Goal: Find contact information: Find contact information

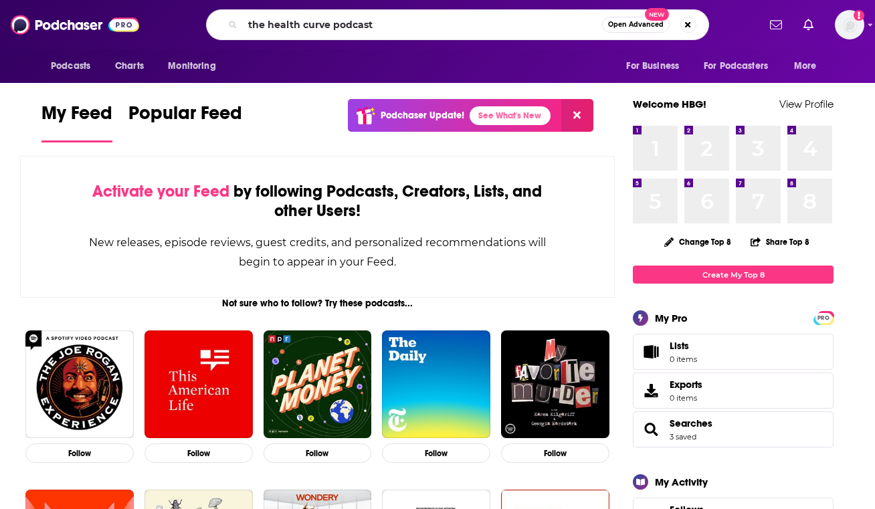
type input "the health curve podcast"
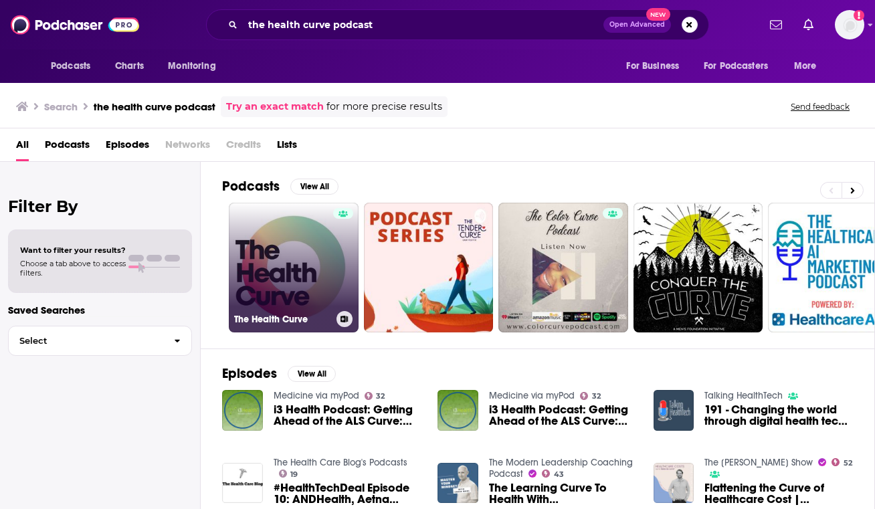
click at [302, 295] on link "The Health Curve" at bounding box center [294, 268] width 130 height 130
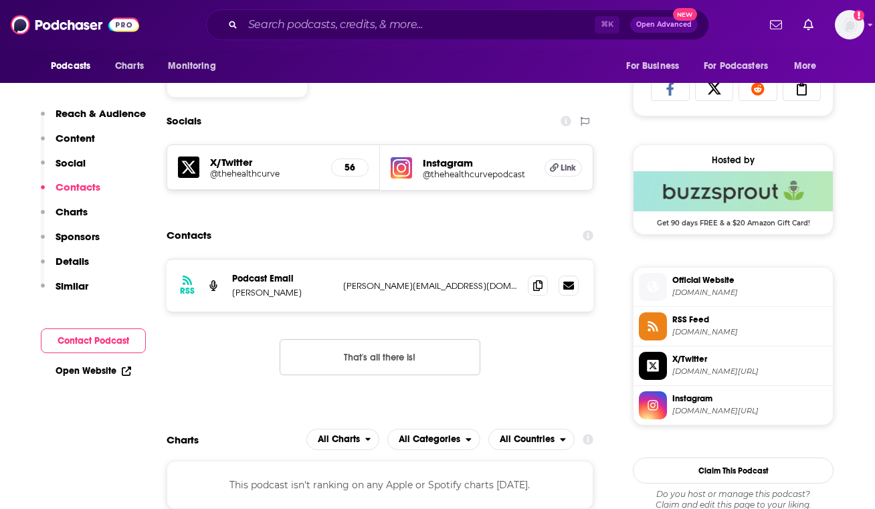
scroll to position [890, 0]
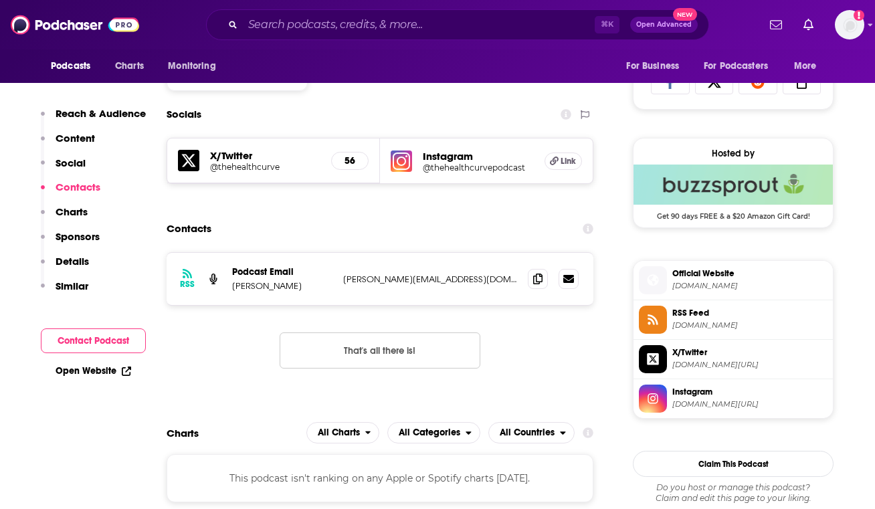
click at [422, 163] on div "Instagram @thehealthcurvepodcast Link" at bounding box center [486, 160] width 213 height 45
click at [403, 163] on img at bounding box center [401, 161] width 21 height 21
click at [240, 159] on h5 "X/Twitter" at bounding box center [265, 155] width 110 height 13
click at [240, 155] on h5 "X/Twitter" at bounding box center [265, 155] width 110 height 13
click at [238, 169] on h5 "@thehealthcurve" at bounding box center [265, 167] width 110 height 10
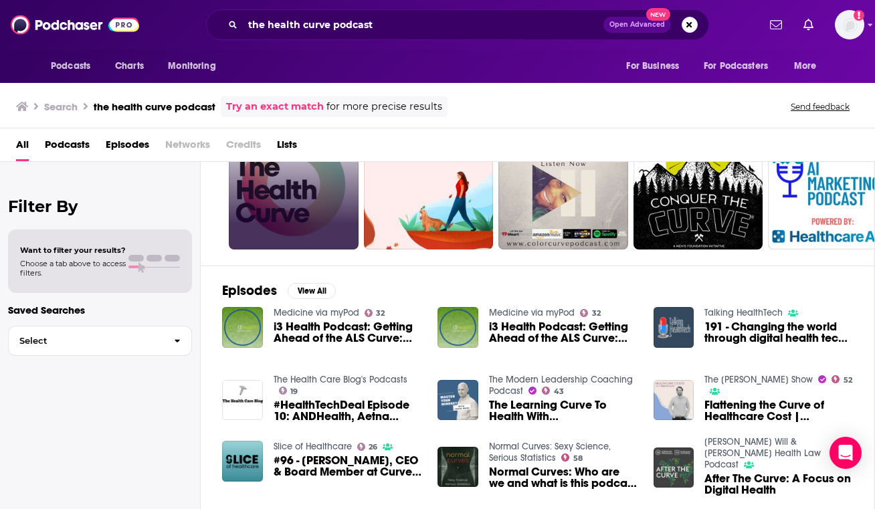
scroll to position [37, 0]
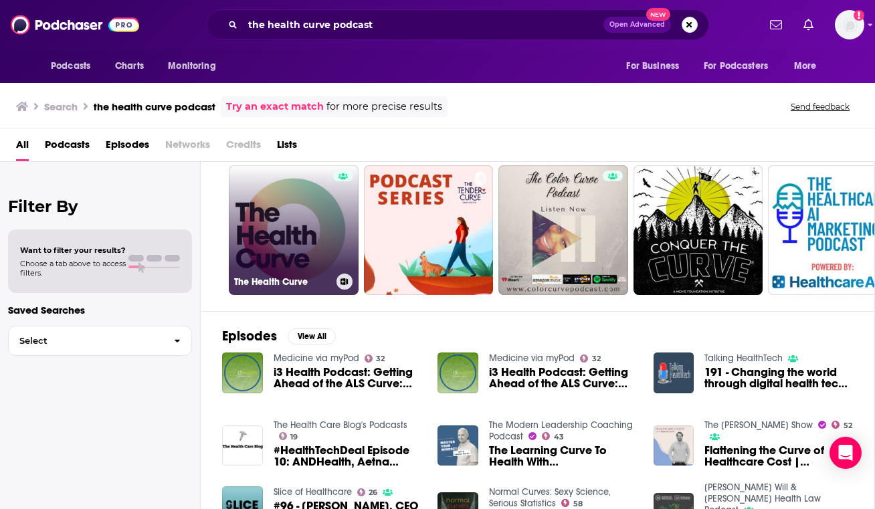
click at [309, 253] on link "The Health Curve" at bounding box center [294, 230] width 130 height 130
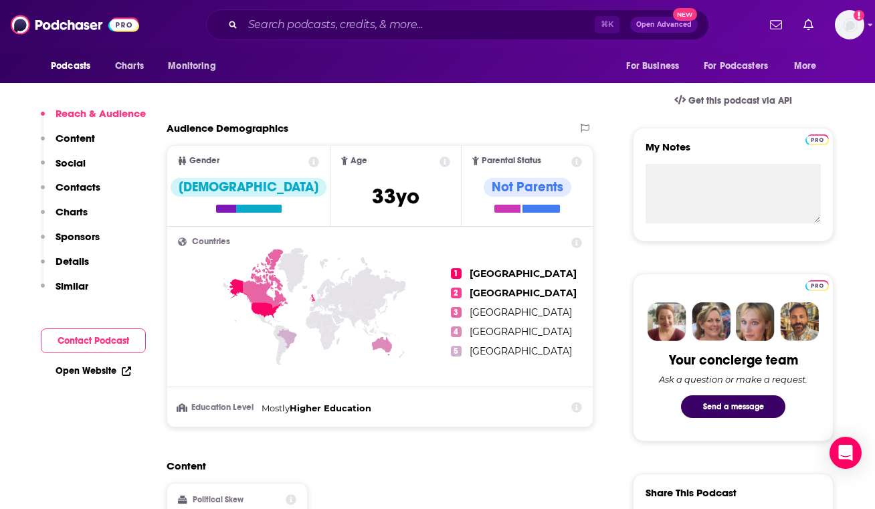
scroll to position [415, 0]
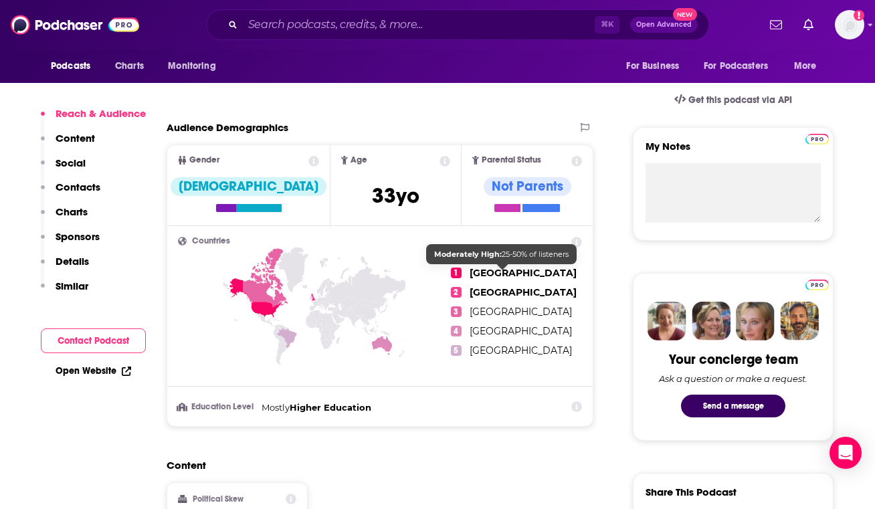
click at [492, 271] on span "[GEOGRAPHIC_DATA]" at bounding box center [523, 273] width 107 height 12
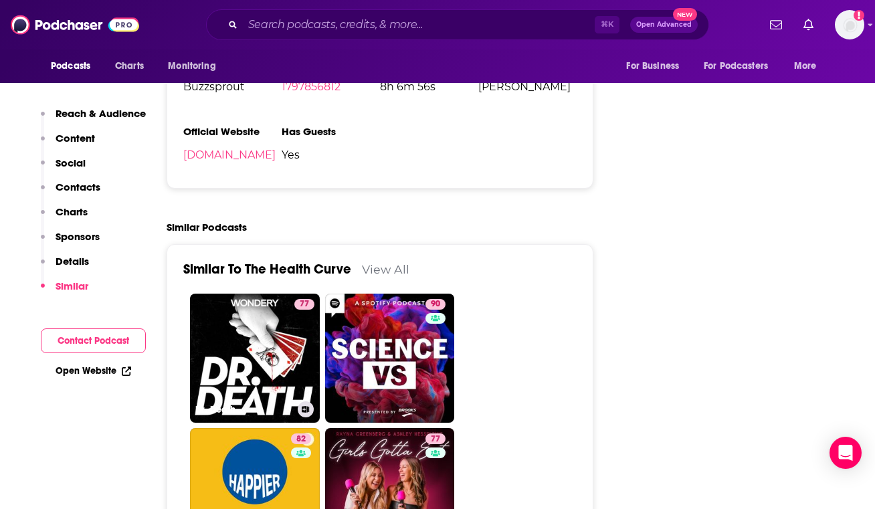
scroll to position [1687, 0]
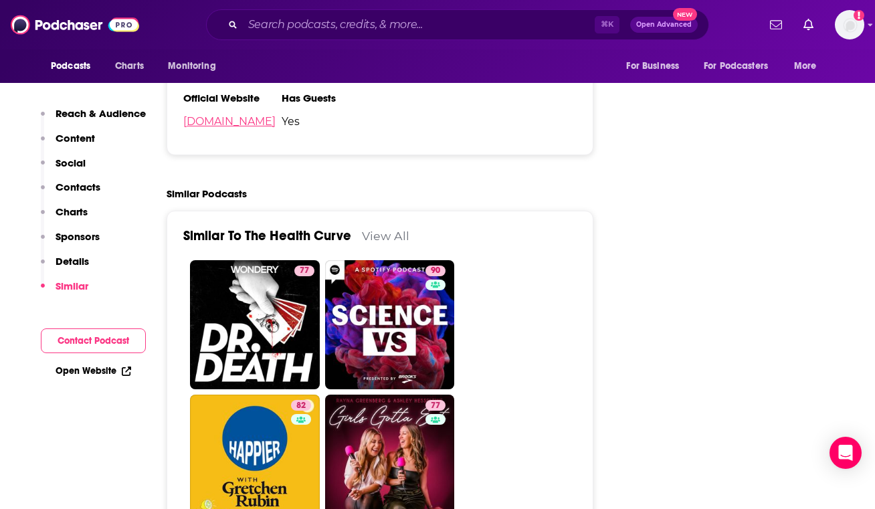
click at [255, 126] on link "[DOMAIN_NAME]" at bounding box center [229, 121] width 92 height 13
